Goal: Task Accomplishment & Management: Manage account settings

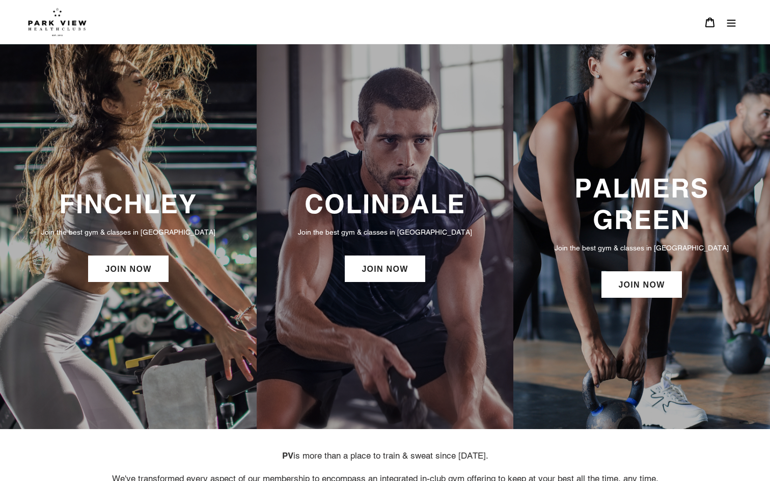
click at [734, 16] on button "Menu" at bounding box center [731, 22] width 21 height 22
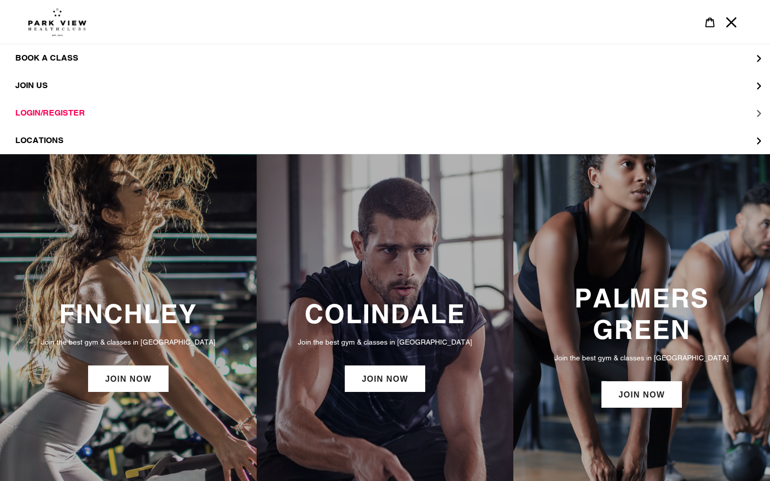
click at [53, 110] on span "LOGIN/REGISTER" at bounding box center [50, 113] width 70 height 10
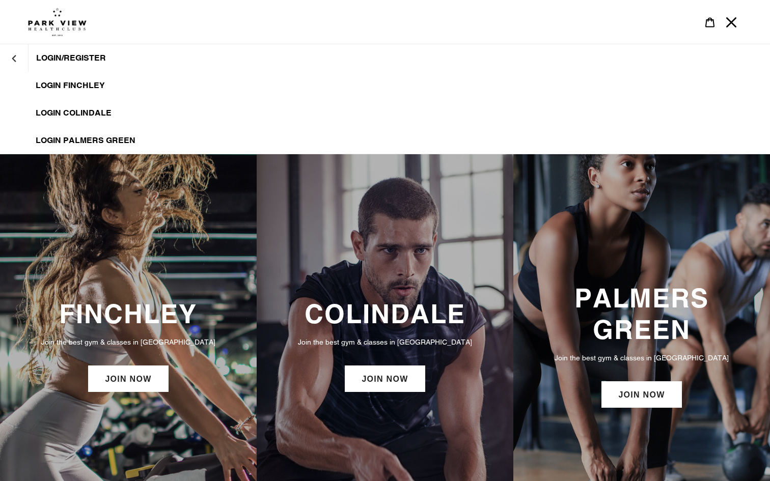
click at [84, 61] on span "LOGIN/REGISTER" at bounding box center [71, 58] width 70 height 10
click at [72, 58] on span "LOGIN/REGISTER" at bounding box center [71, 58] width 70 height 10
click at [84, 112] on span "LOGIN COLINDALE" at bounding box center [74, 113] width 76 height 10
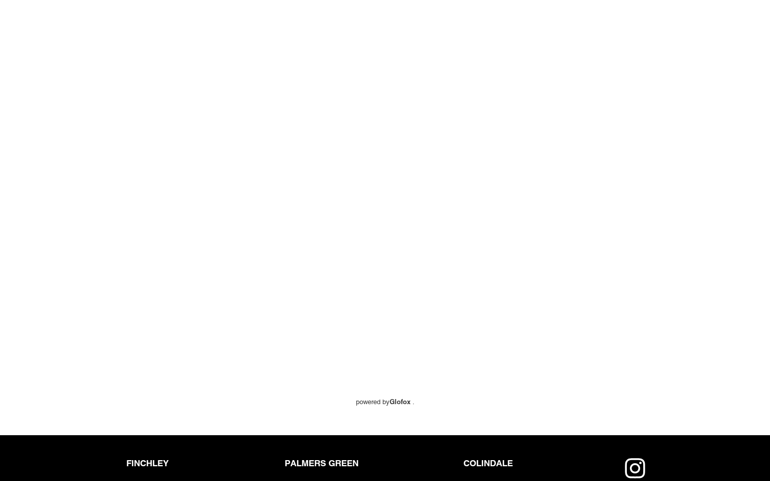
scroll to position [100, 0]
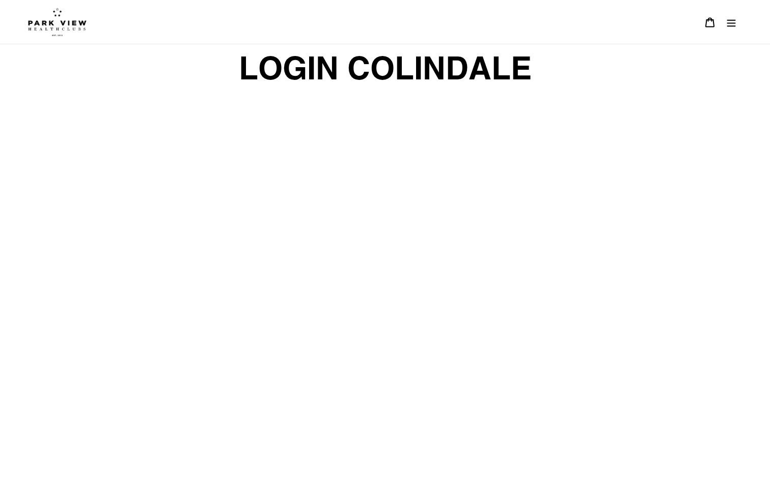
click at [730, 24] on icon "Menu" at bounding box center [731, 22] width 10 height 10
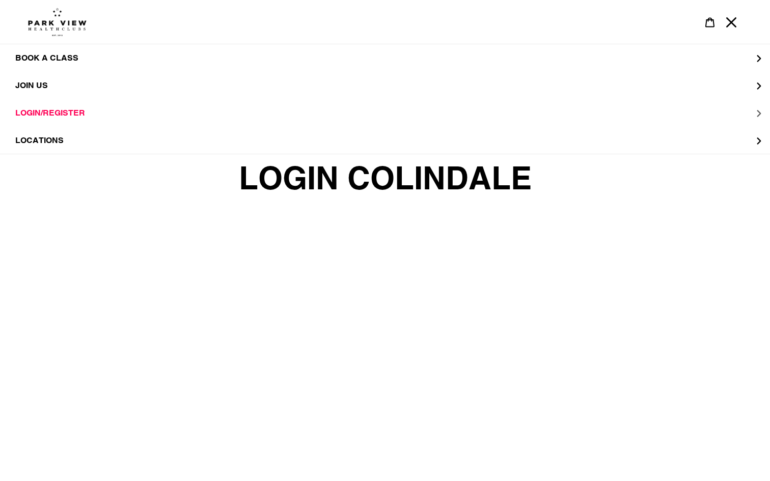
click at [68, 106] on button "LOGIN/REGISTER" at bounding box center [385, 113] width 770 height 28
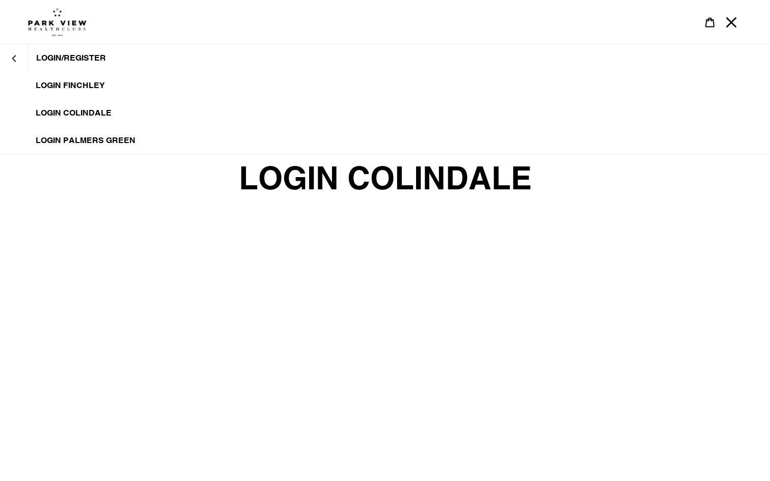
click at [95, 116] on span "LOGIN COLINDALE" at bounding box center [74, 113] width 76 height 10
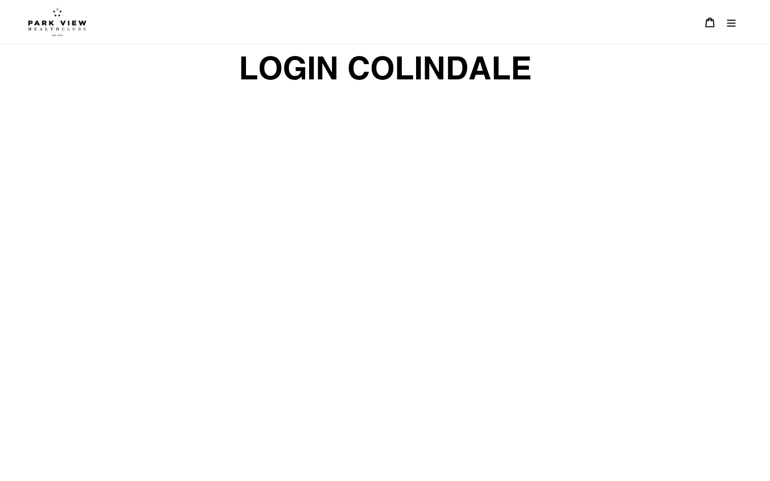
scroll to position [92, 0]
